Goal: Transaction & Acquisition: Obtain resource

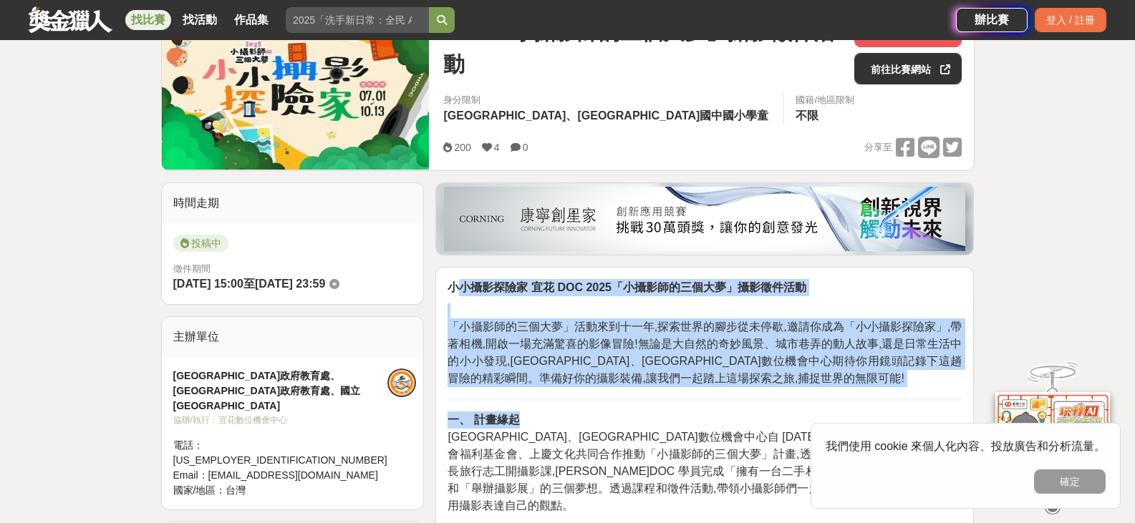
drag, startPoint x: 454, startPoint y: 290, endPoint x: 601, endPoint y: 400, distance: 184.1
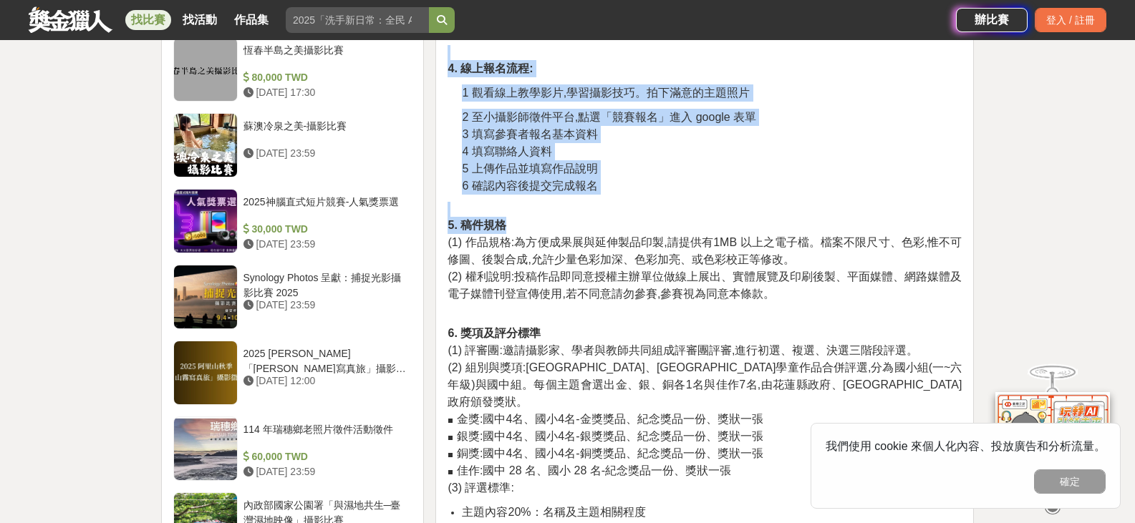
scroll to position [1432, 0]
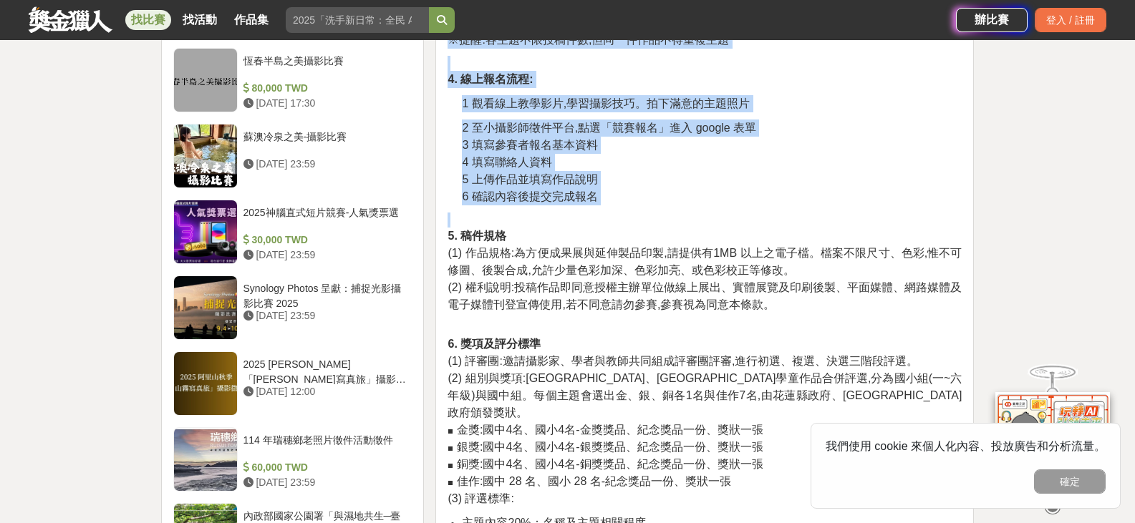
drag, startPoint x: 452, startPoint y: 218, endPoint x: 763, endPoint y: 190, distance: 312.7
click at [763, 190] on div "小小攝影探險家 宜花 DOC 2025「小攝影師的三個大夢」攝影徵件活動 「小攝影師的三個大夢」活動來到十一年,探索世界的腳步從未停歇,邀請你成為「小小攝影探…" at bounding box center [704, 54] width 514 height 1984
copy div "loremip do SIT 3155「ametconse」adipis 「elitseddo」eiusmod,temporincid,utlab「etdol…"
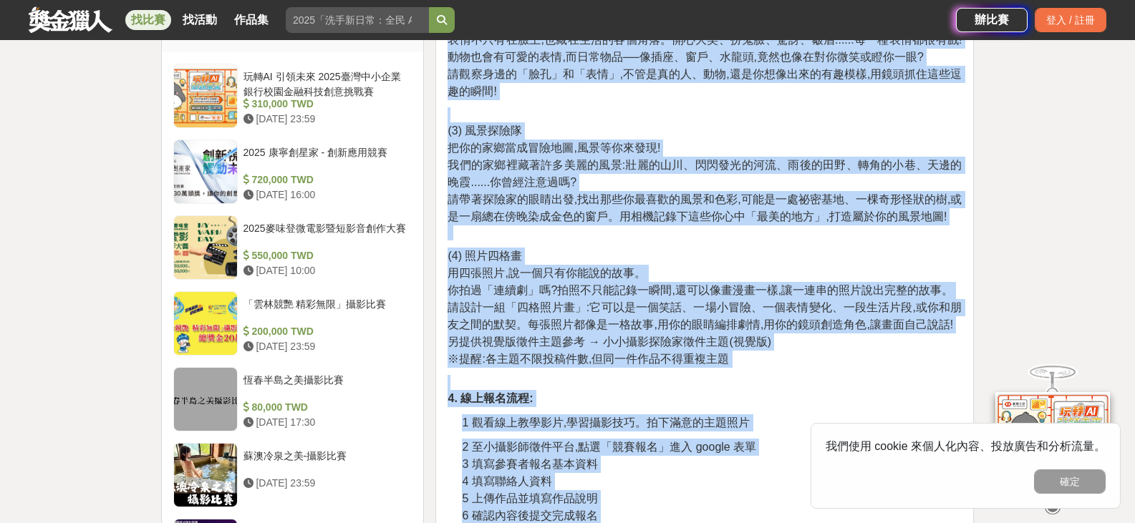
scroll to position [1145, 0]
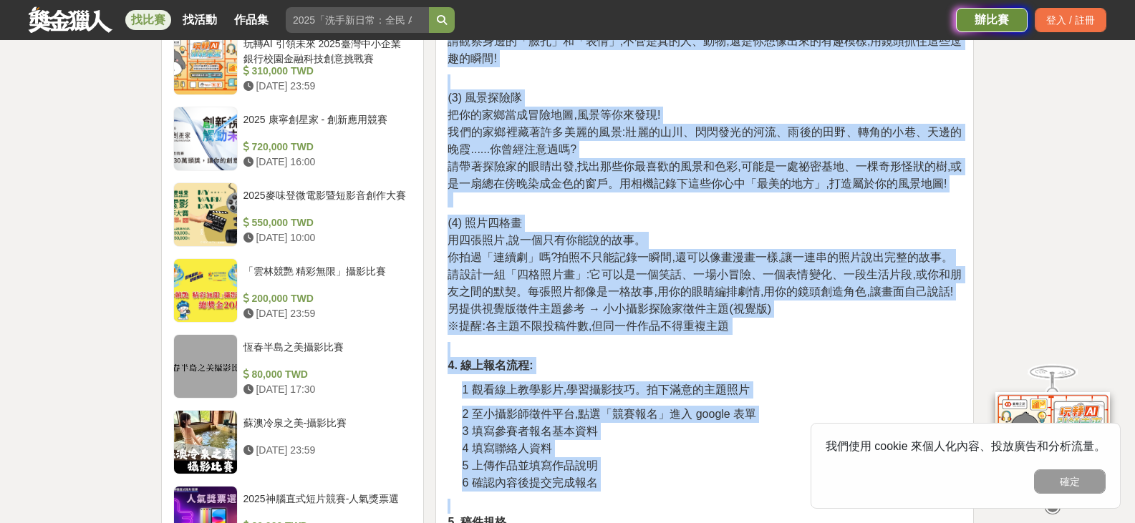
copy div "loremip do SIT 3155「ametconse」adipis 「elitseddo」eiusmod,temporincid,utlab「etdol…"
click at [543, 251] on span "你拍過「連續劇」嗎?拍照不只能記錄一瞬間,還可以像畫漫畫一樣,讓一連串的照片說出完整的故事。" at bounding box center [699, 257] width 505 height 12
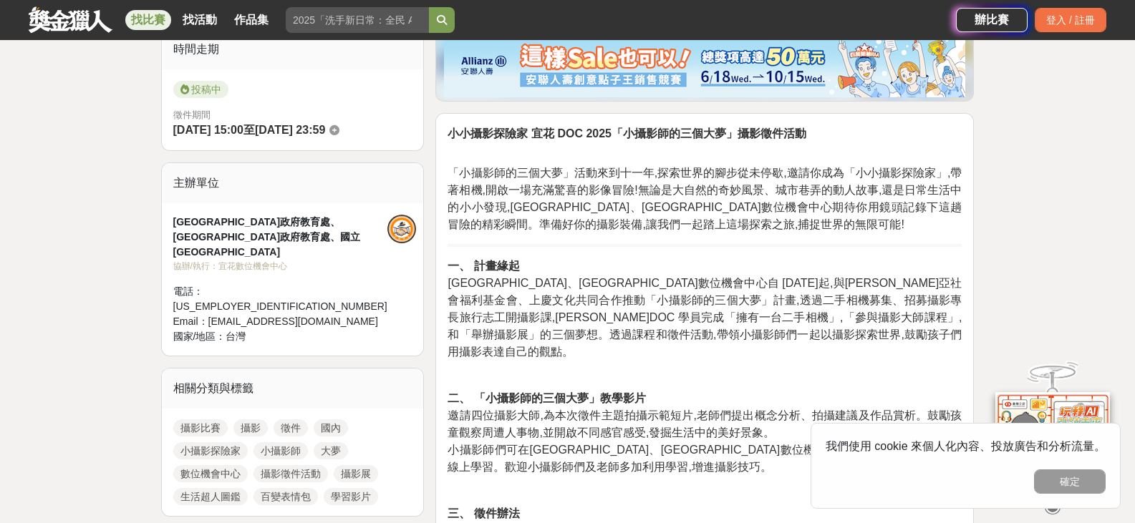
scroll to position [286, 0]
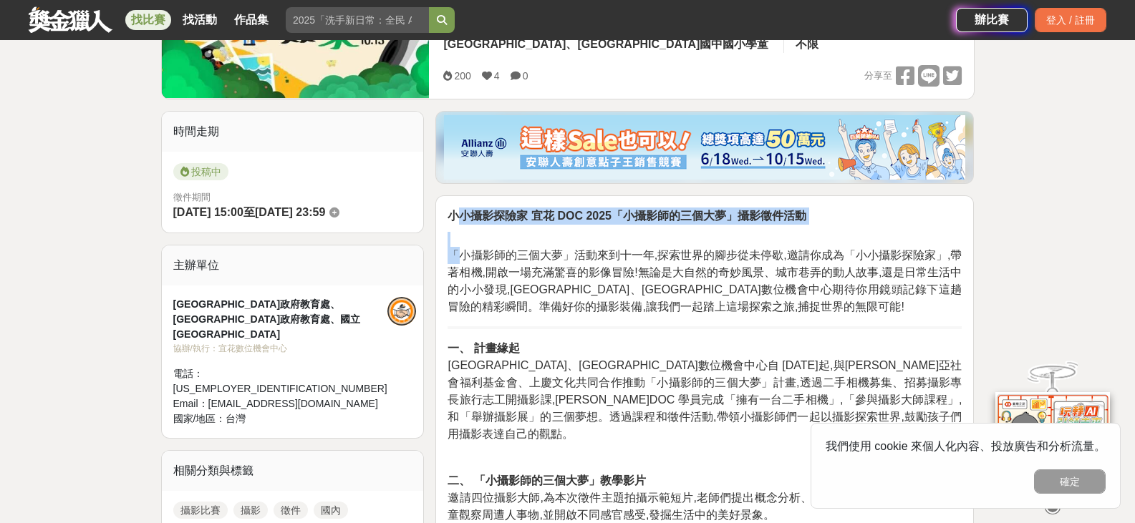
drag, startPoint x: 454, startPoint y: 253, endPoint x: 454, endPoint y: 214, distance: 39.4
click at [455, 232] on p "「小攝影師的三個大夢」活動來到十一年,探索世界的腳步從未停歇,邀請你成為「小小攝影探險家」,帶著相機,開啟一場充滿驚喜的影像冒險!無論是大自然的奇妙風景、城市…" at bounding box center [704, 274] width 514 height 84
drag, startPoint x: 452, startPoint y: 256, endPoint x: 437, endPoint y: 217, distance: 41.2
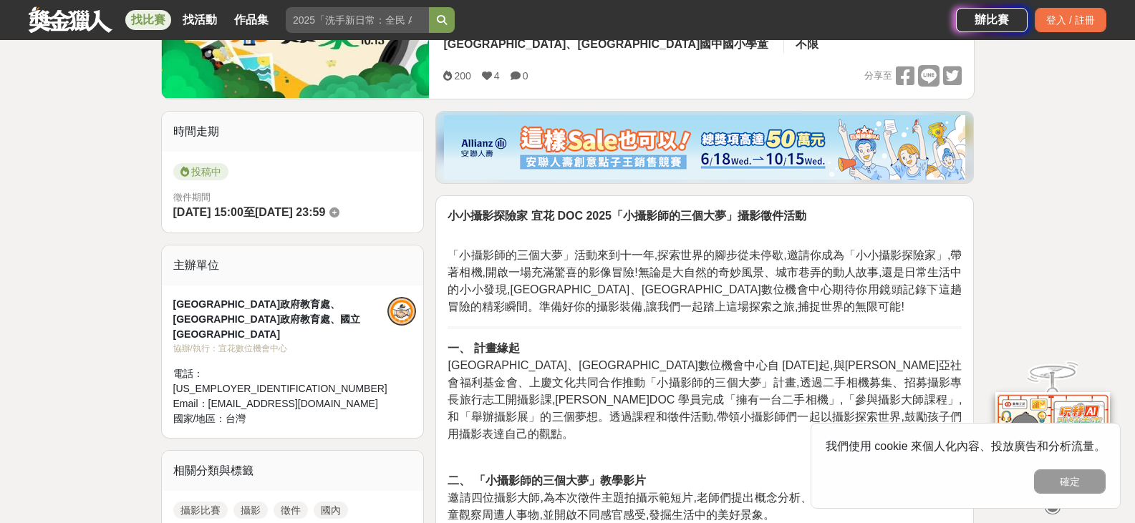
click at [566, 300] on span "「小攝影師的三個大夢」活動來到十一年,探索世界的腳步從未停歇,邀請你成為「小小攝影探險家」,帶著相機,開啟一場充滿驚喜的影像冒險!無論是大自然的奇妙風景、城市…" at bounding box center [704, 281] width 514 height 64
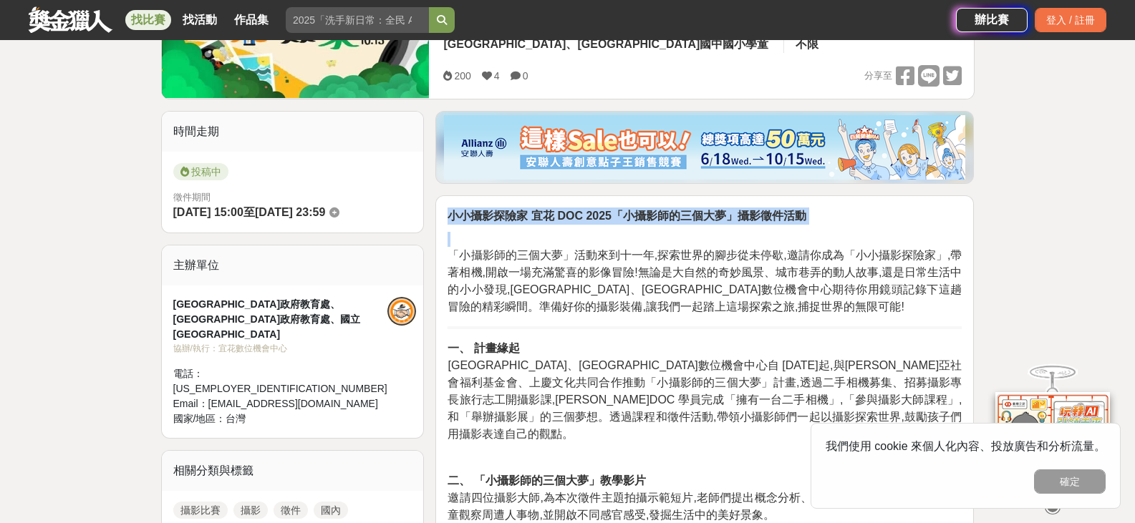
drag, startPoint x: 450, startPoint y: 256, endPoint x: 450, endPoint y: 212, distance: 44.4
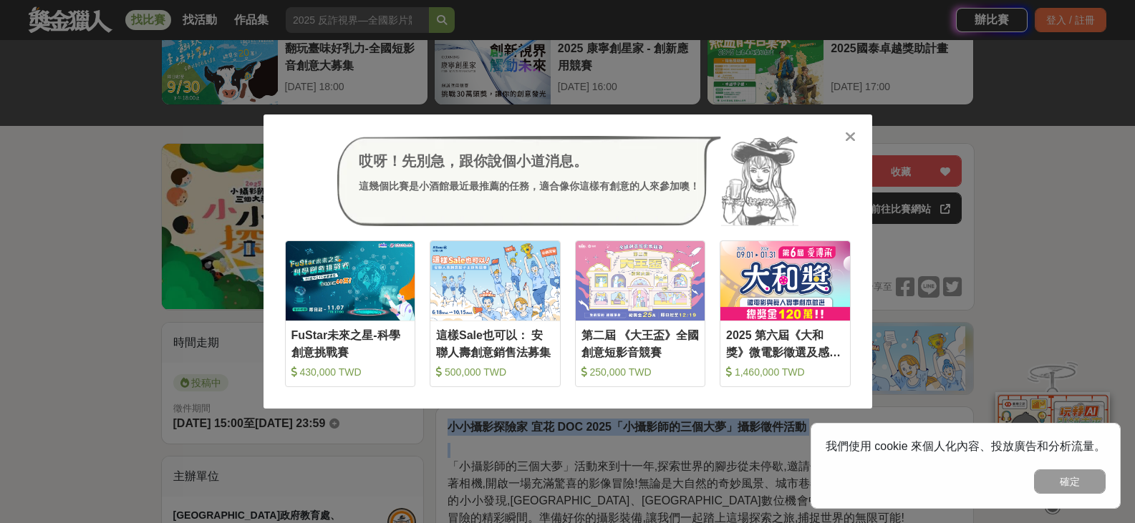
scroll to position [72, 0]
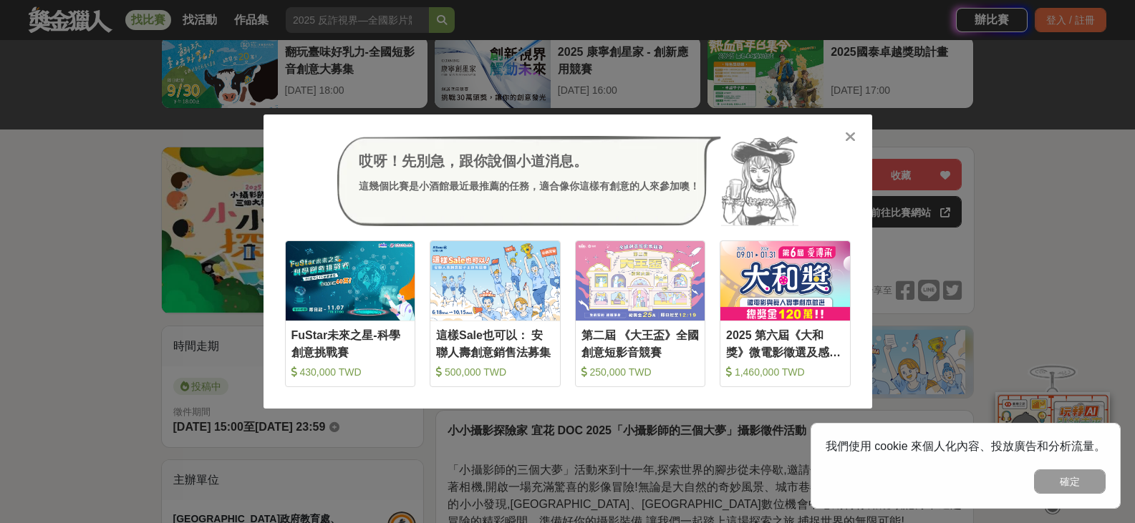
click at [850, 135] on icon at bounding box center [850, 137] width 11 height 14
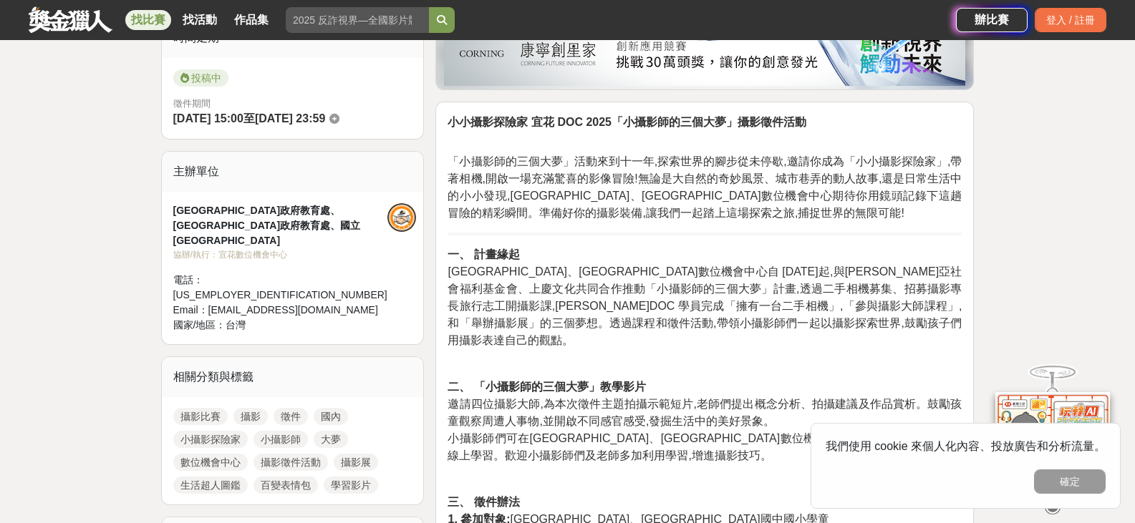
scroll to position [358, 0]
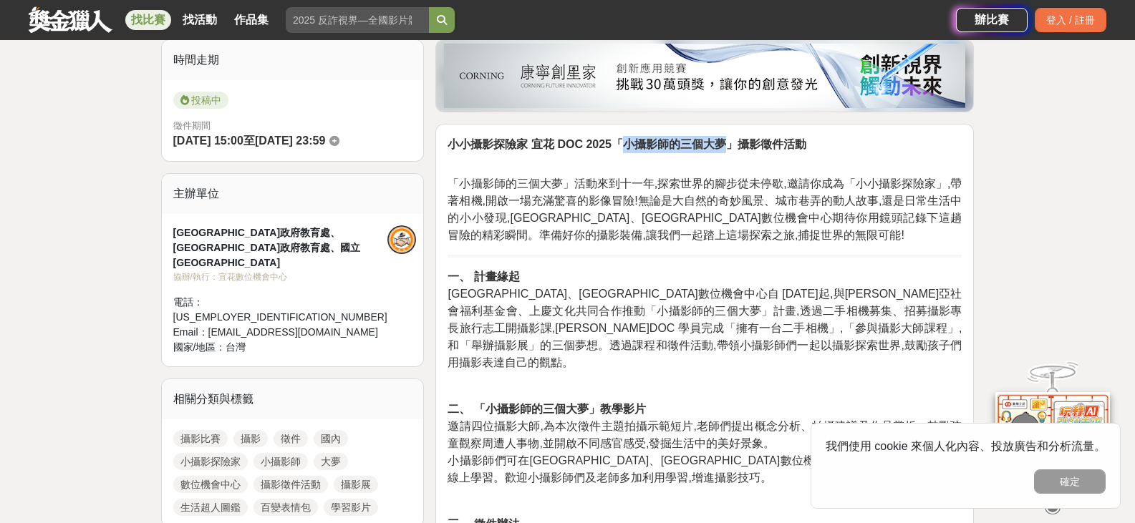
drag, startPoint x: 626, startPoint y: 145, endPoint x: 721, endPoint y: 145, distance: 95.2
click at [721, 145] on strong "小小攝影探險家 宜花 DOC 2025「小攝影師的三個大夢」攝影徵件活動" at bounding box center [626, 144] width 358 height 12
copy strong "小攝影師的三個大夢"
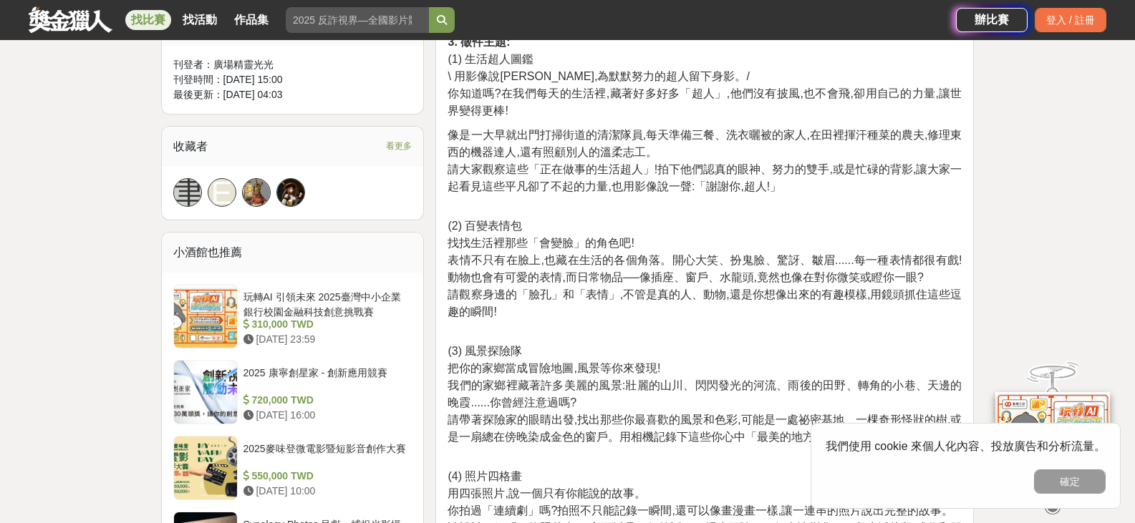
scroll to position [859, 0]
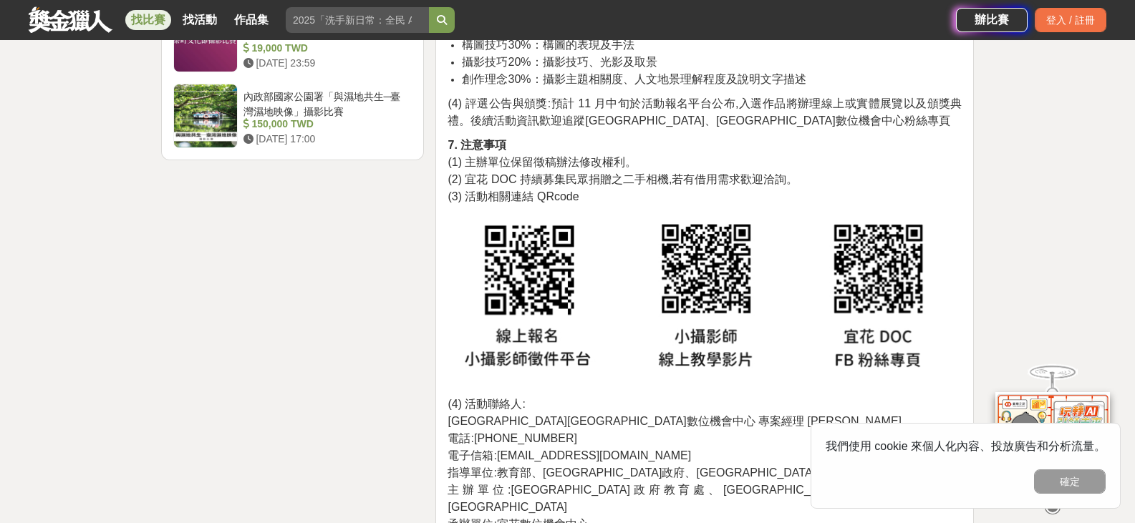
scroll to position [1933, 0]
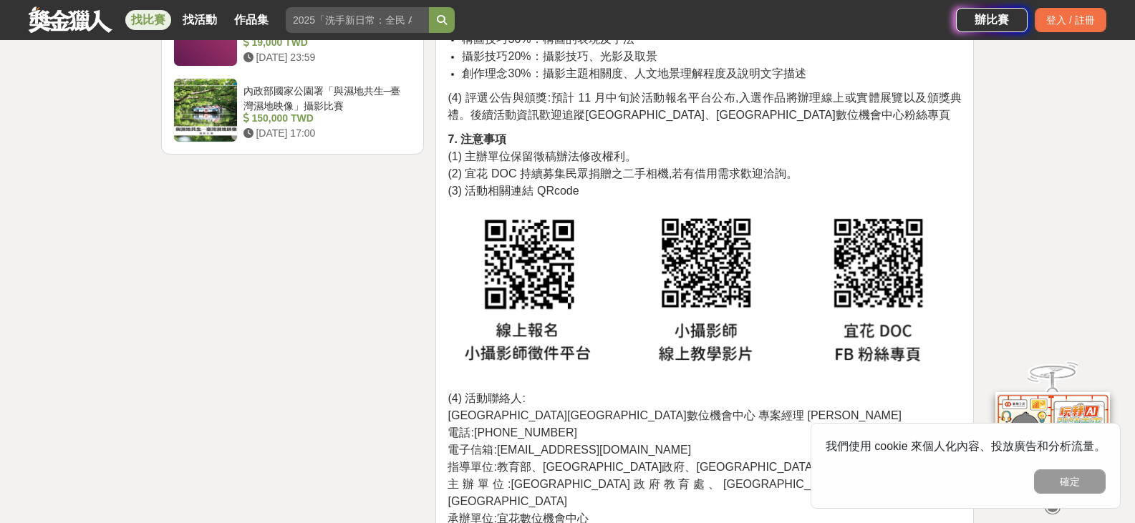
click at [734, 324] on img at bounding box center [696, 294] width 499 height 173
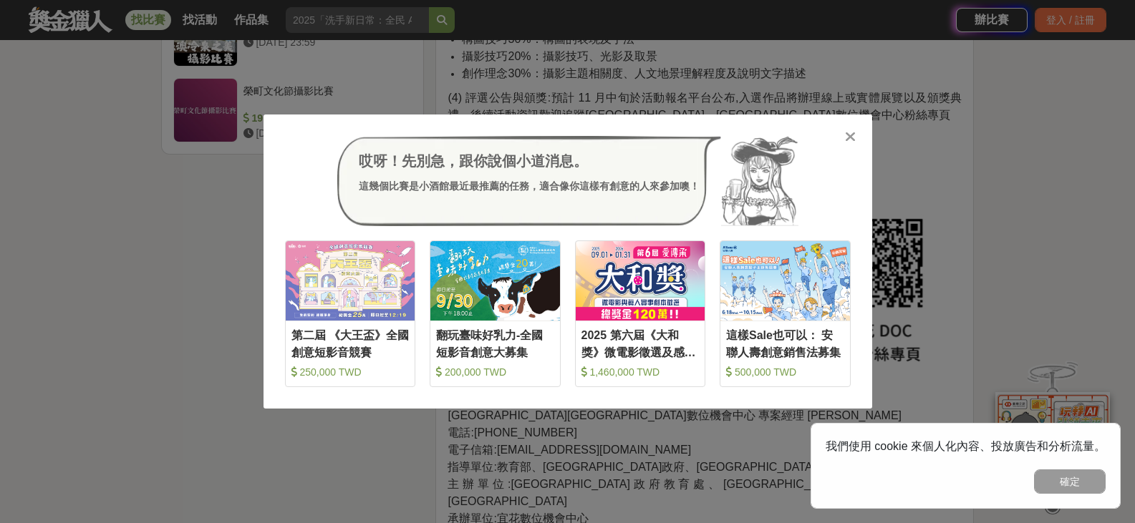
click at [286, 460] on div "哎呀！先別急，跟你說個小道消息。 這幾個比賽是小酒館最近最推薦的任務，適合像你這樣有創意的人來參加噢！ 收藏 第二屆 《大王盃》全國創意短影音競賽 250,0…" at bounding box center [567, 261] width 1135 height 523
